Goal: Task Accomplishment & Management: Use online tool/utility

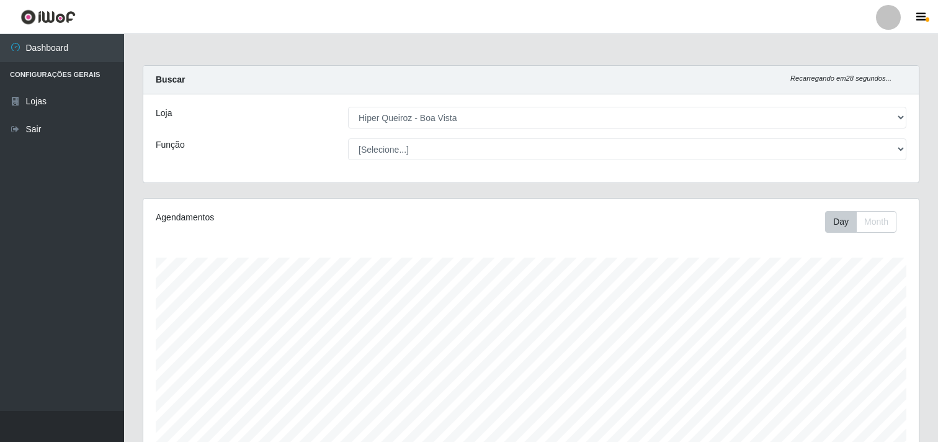
select select "514"
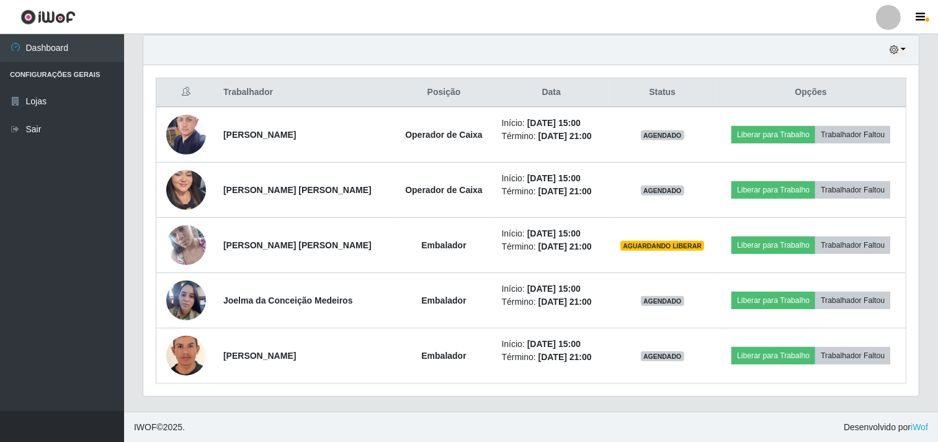
scroll to position [437, 0]
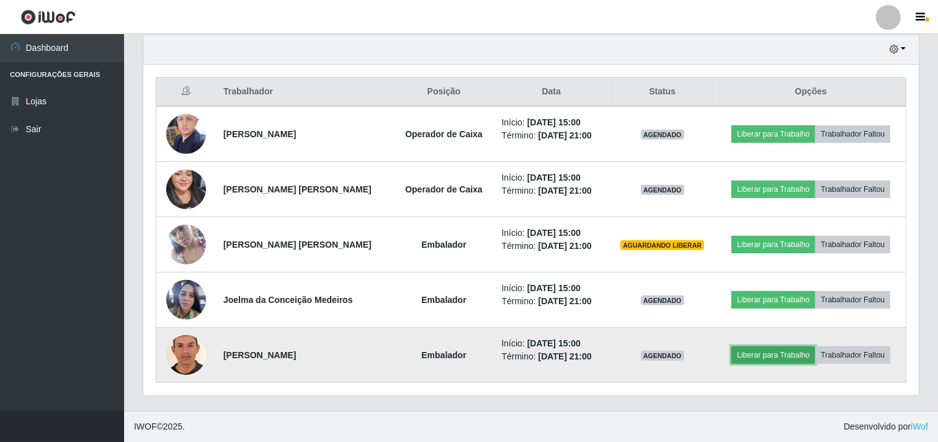
click at [755, 351] on button "Liberar para Trabalho" at bounding box center [773, 354] width 84 height 17
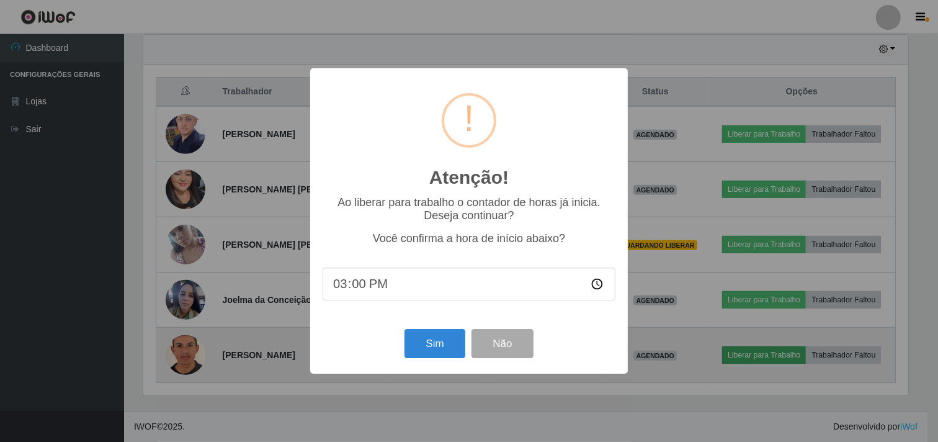
scroll to position [257, 767]
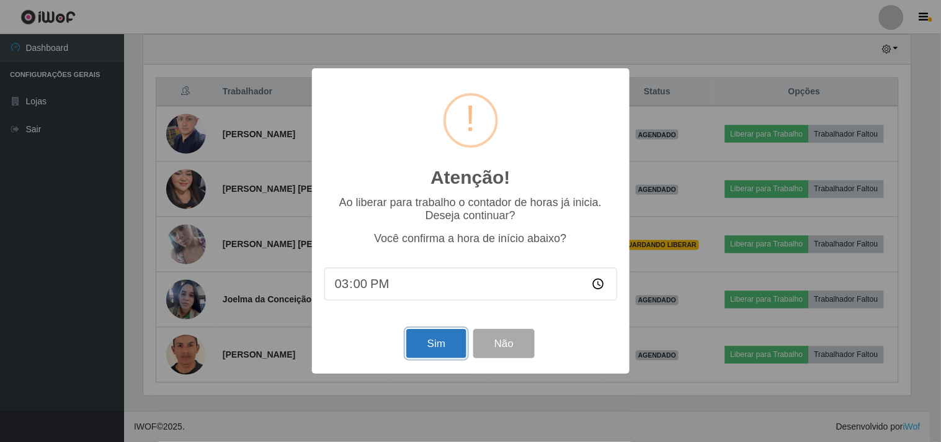
click at [436, 340] on button "Sim" at bounding box center [436, 343] width 60 height 29
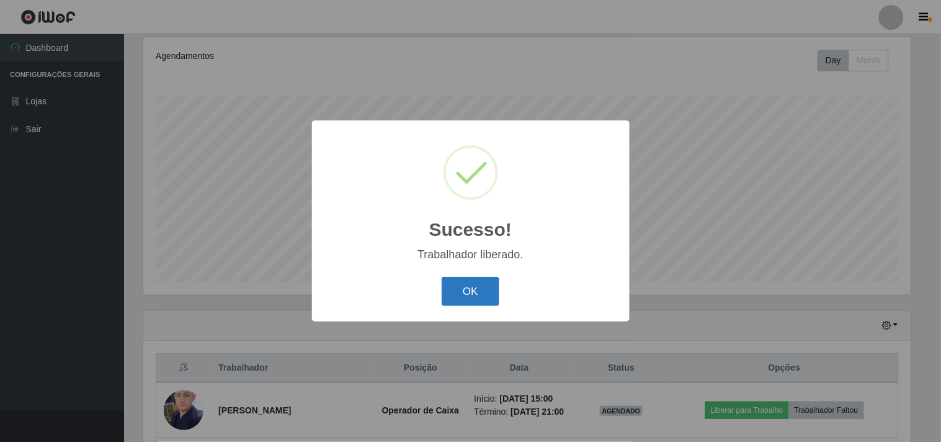
click at [472, 287] on button "OK" at bounding box center [471, 291] width 58 height 29
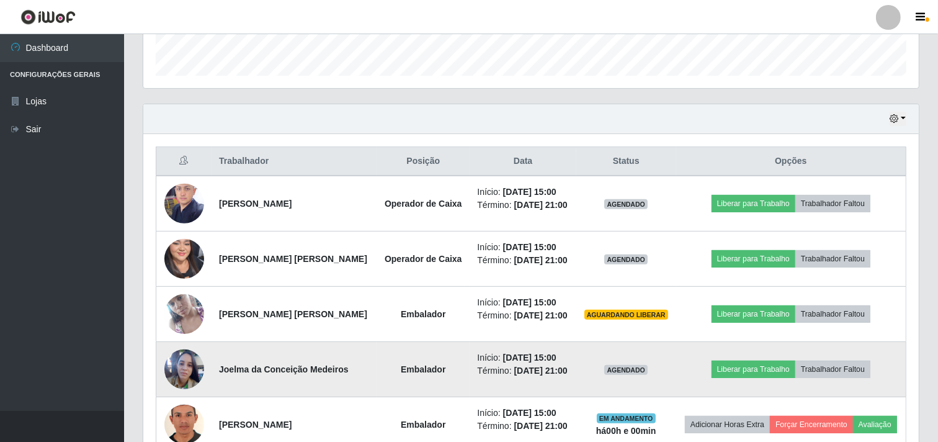
scroll to position [437, 0]
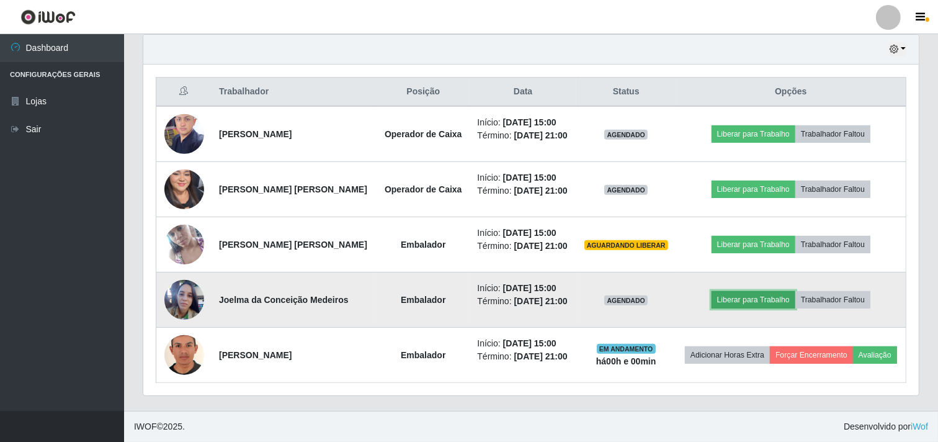
click at [752, 302] on button "Liberar para Trabalho" at bounding box center [753, 299] width 84 height 17
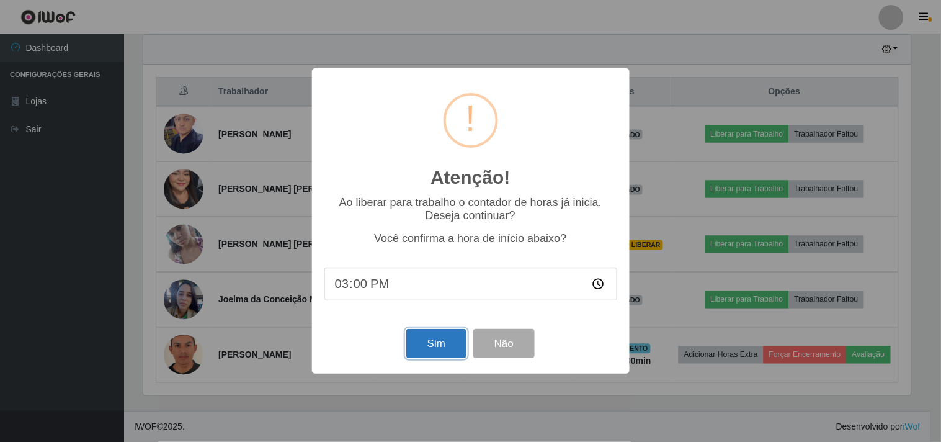
click at [441, 341] on button "Sim" at bounding box center [436, 343] width 60 height 29
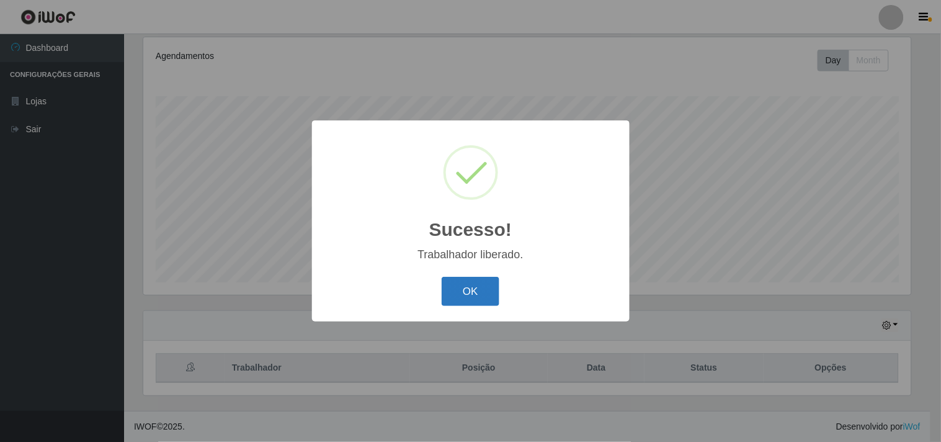
click at [466, 293] on button "OK" at bounding box center [471, 291] width 58 height 29
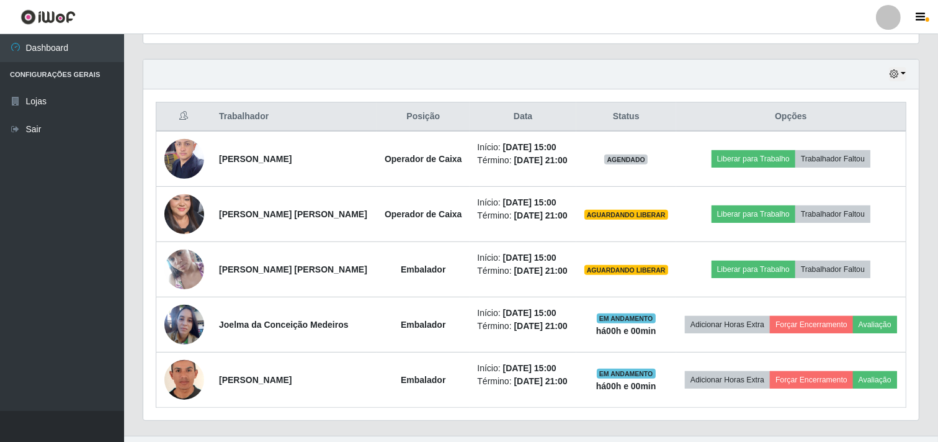
scroll to position [437, 0]
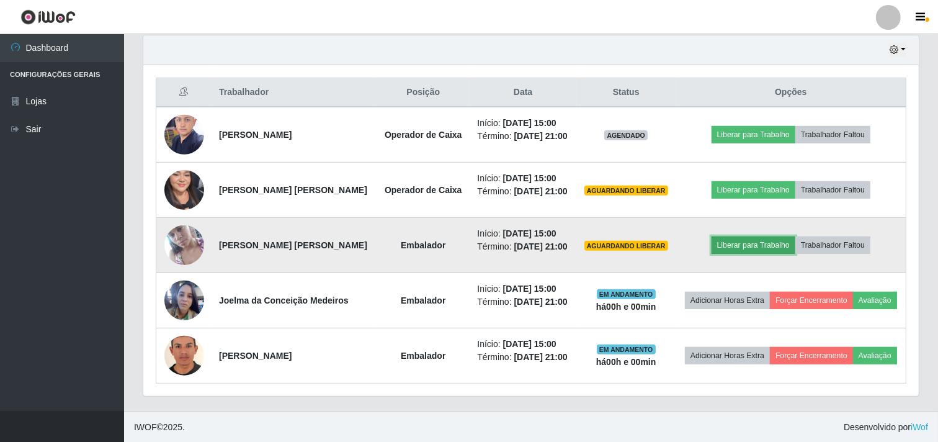
click at [743, 244] on button "Liberar para Trabalho" at bounding box center [753, 244] width 84 height 17
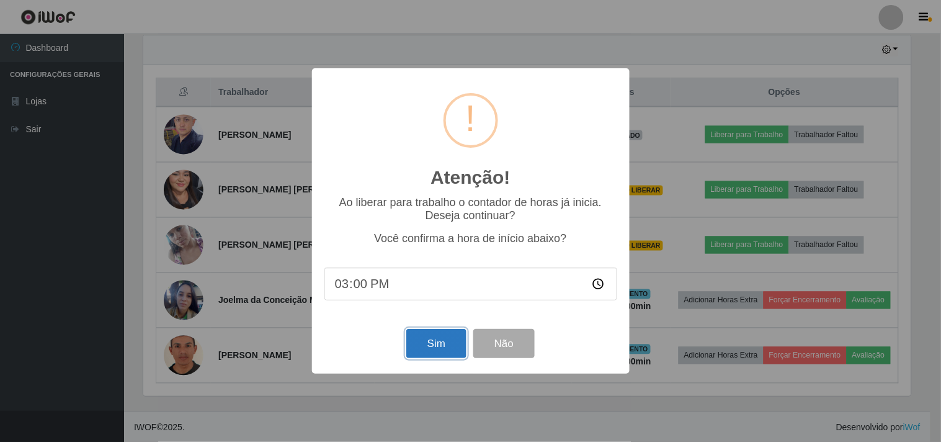
click at [439, 345] on button "Sim" at bounding box center [436, 343] width 60 height 29
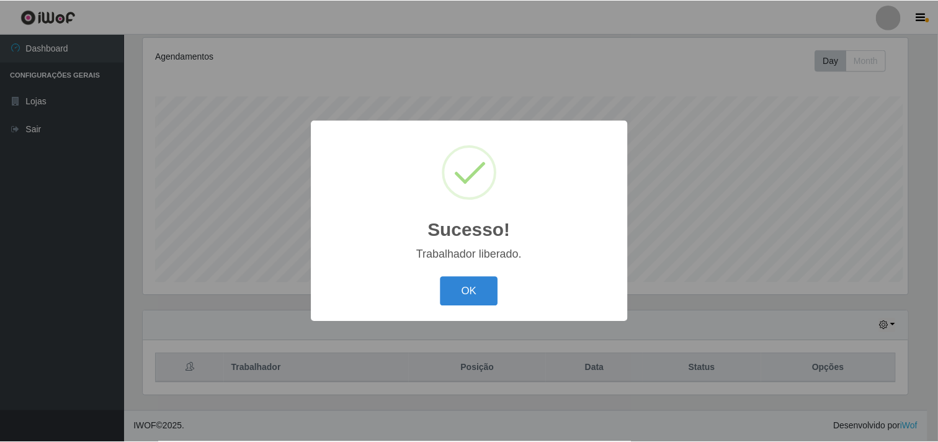
scroll to position [0, 0]
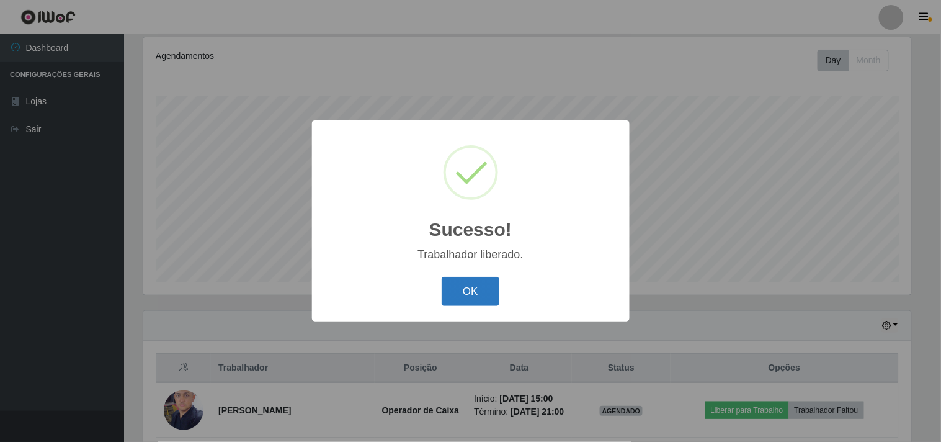
click at [478, 292] on button "OK" at bounding box center [471, 291] width 58 height 29
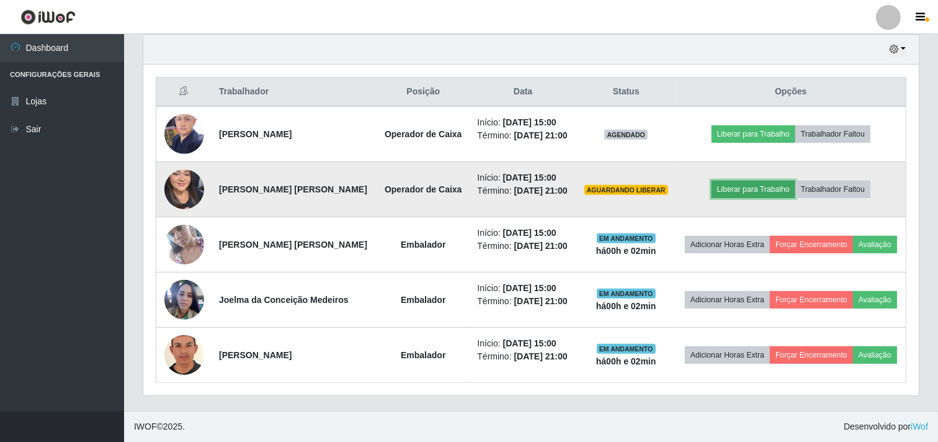
click at [748, 189] on button "Liberar para Trabalho" at bounding box center [753, 188] width 84 height 17
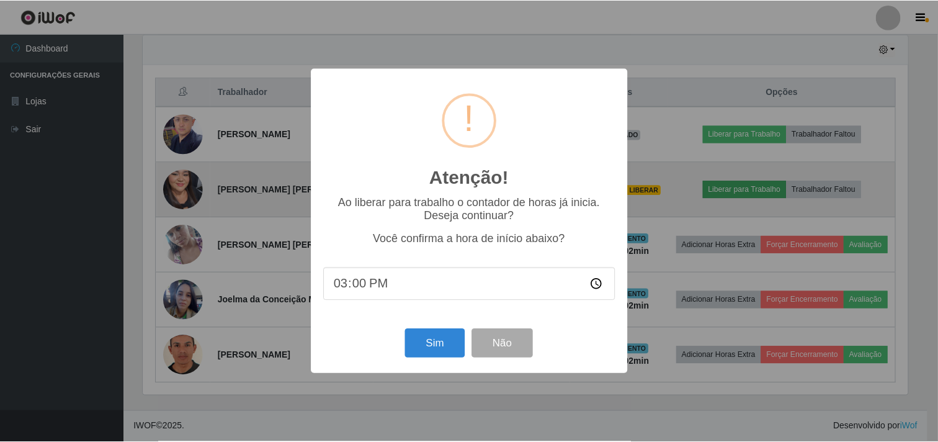
scroll to position [257, 767]
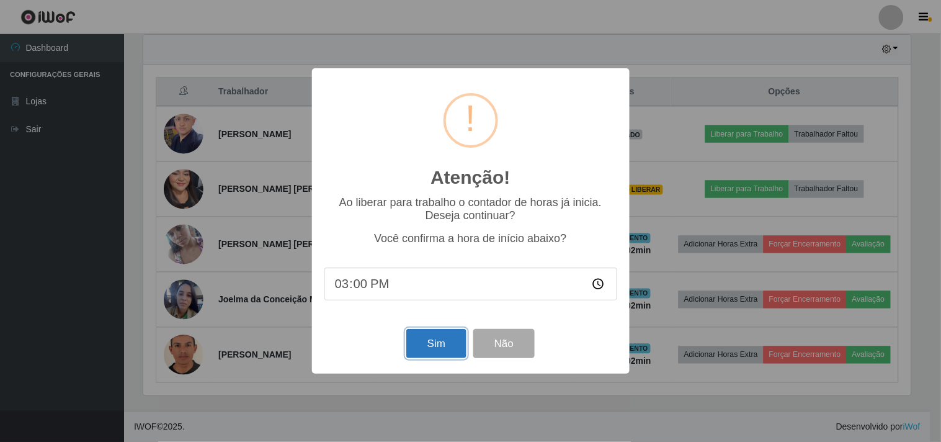
click at [430, 352] on button "Sim" at bounding box center [436, 343] width 60 height 29
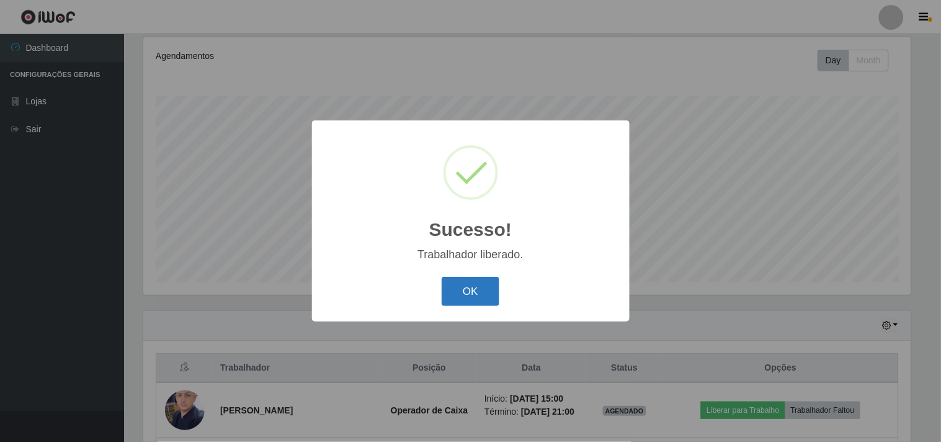
click at [468, 304] on button "OK" at bounding box center [471, 291] width 58 height 29
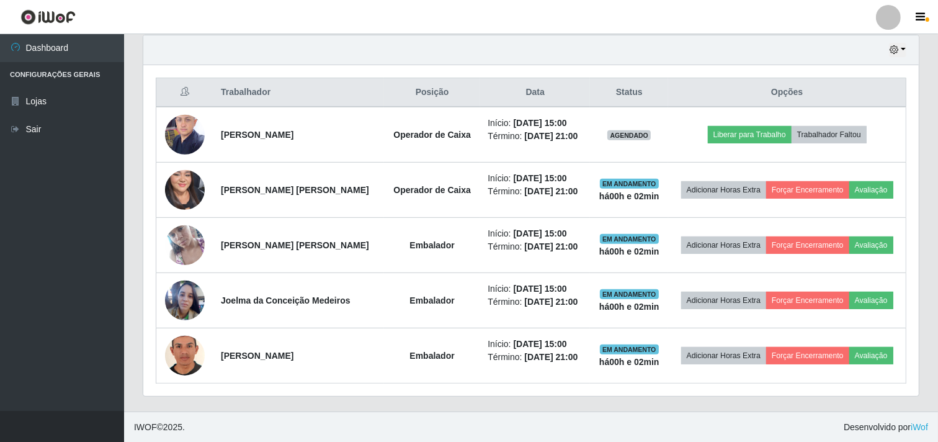
scroll to position [437, 0]
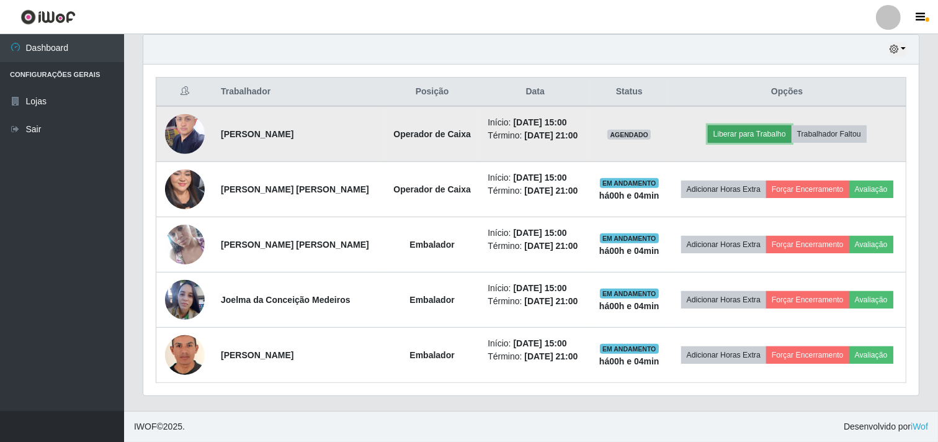
click at [734, 131] on button "Liberar para Trabalho" at bounding box center [750, 133] width 84 height 17
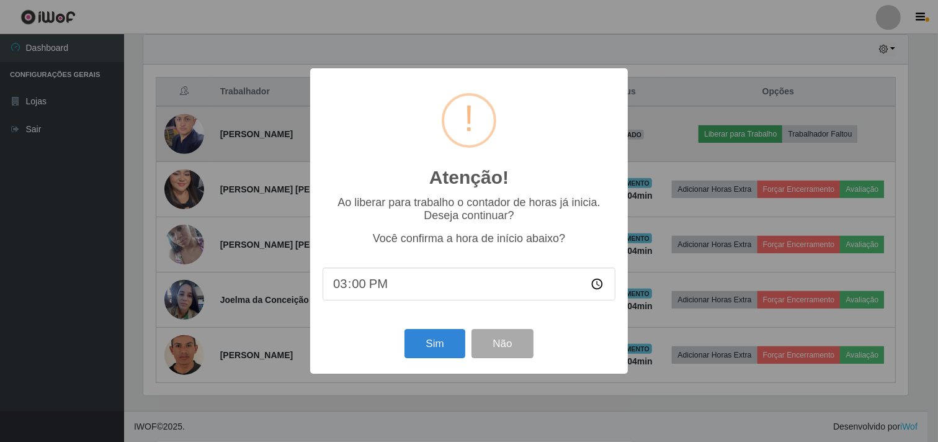
scroll to position [257, 767]
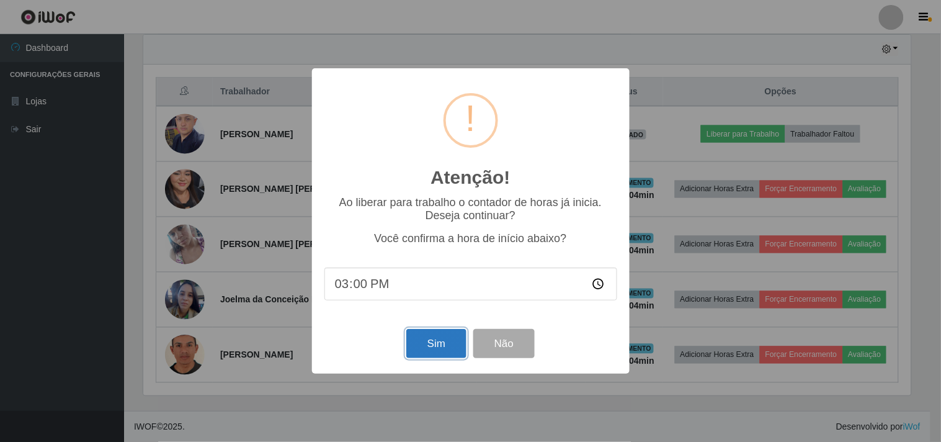
click at [448, 345] on button "Sim" at bounding box center [436, 343] width 60 height 29
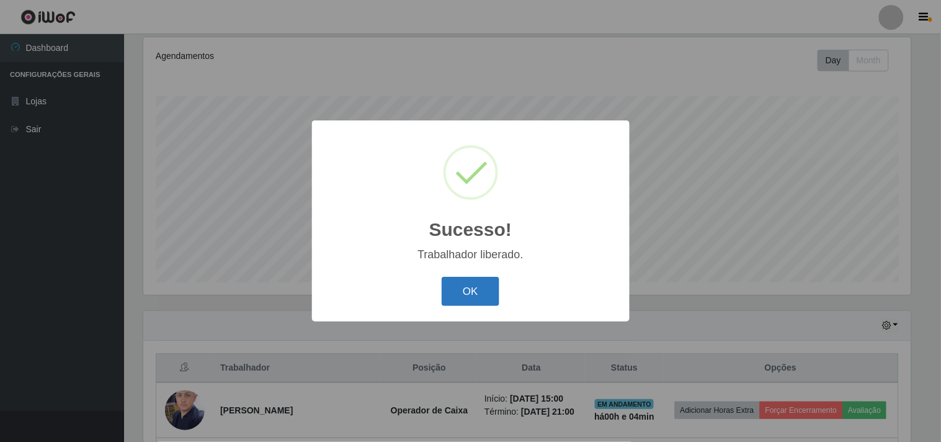
click at [472, 290] on button "OK" at bounding box center [471, 291] width 58 height 29
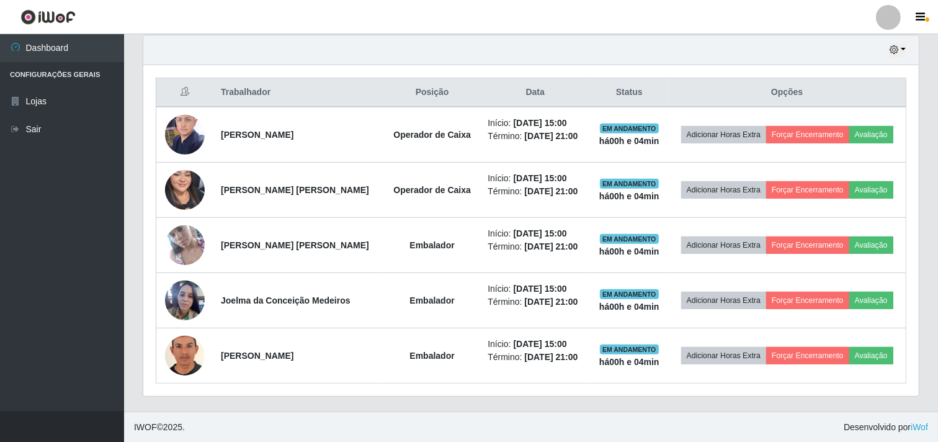
scroll to position [437, 0]
click at [89, 176] on ul "Dashboard Configurações Gerais Lojas Sair" at bounding box center [62, 222] width 124 height 376
